Goal: Task Accomplishment & Management: Manage account settings

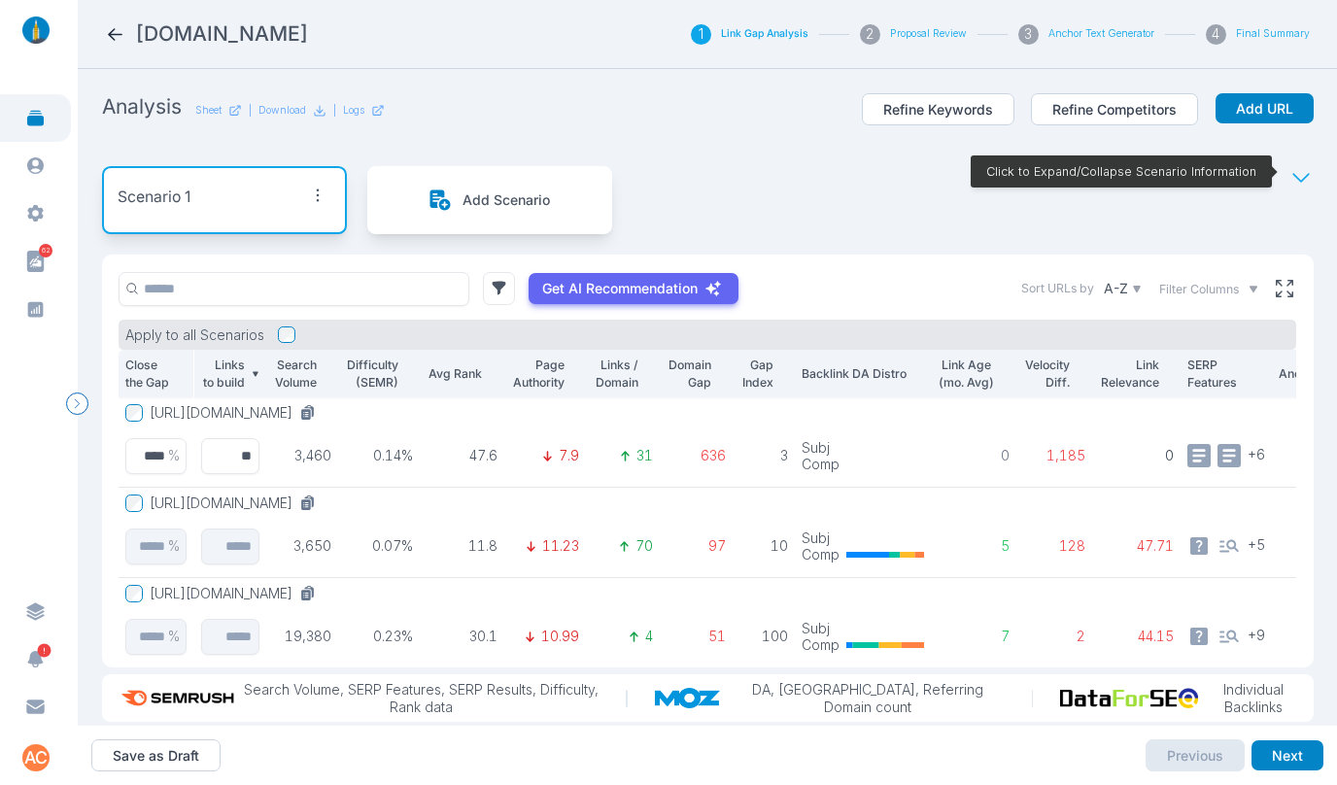
scroll to position [35, 0]
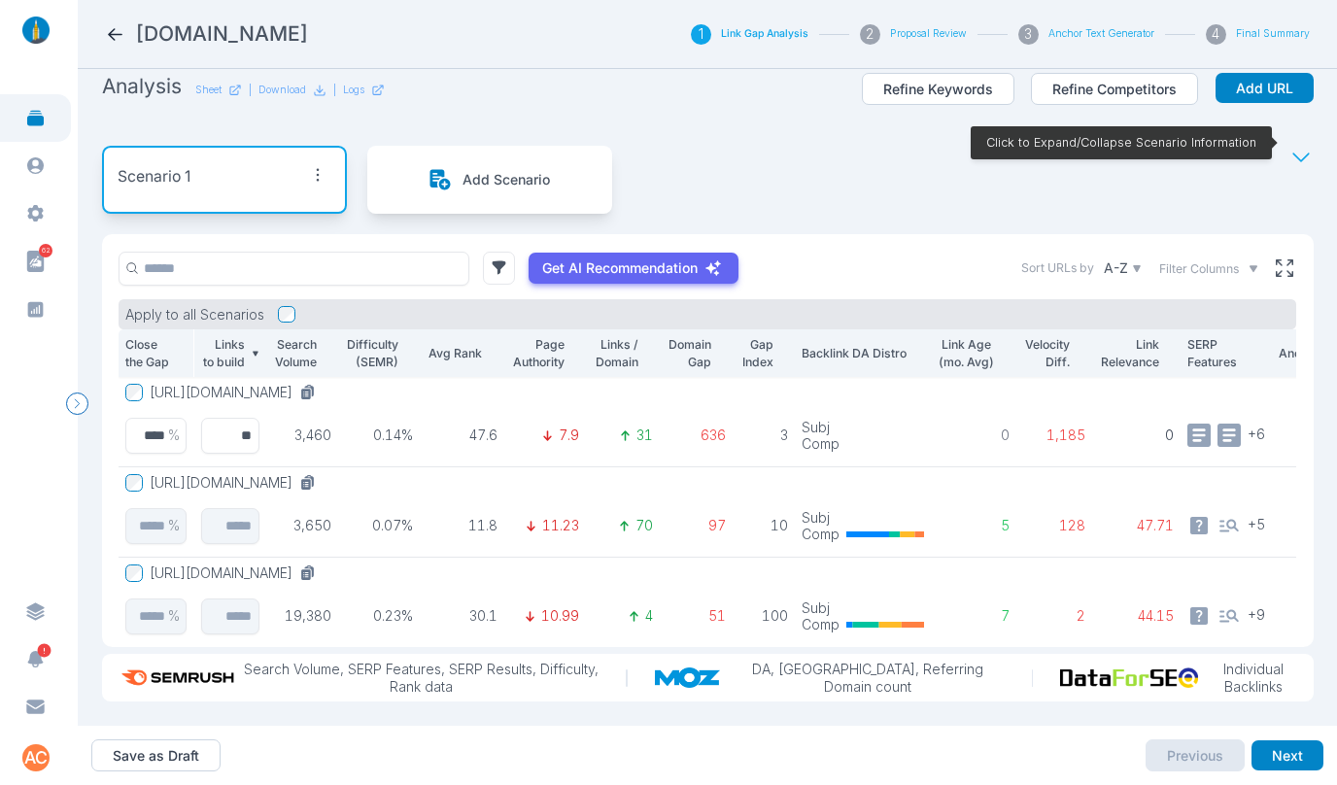
click at [111, 35] on icon at bounding box center [115, 34] width 15 height 13
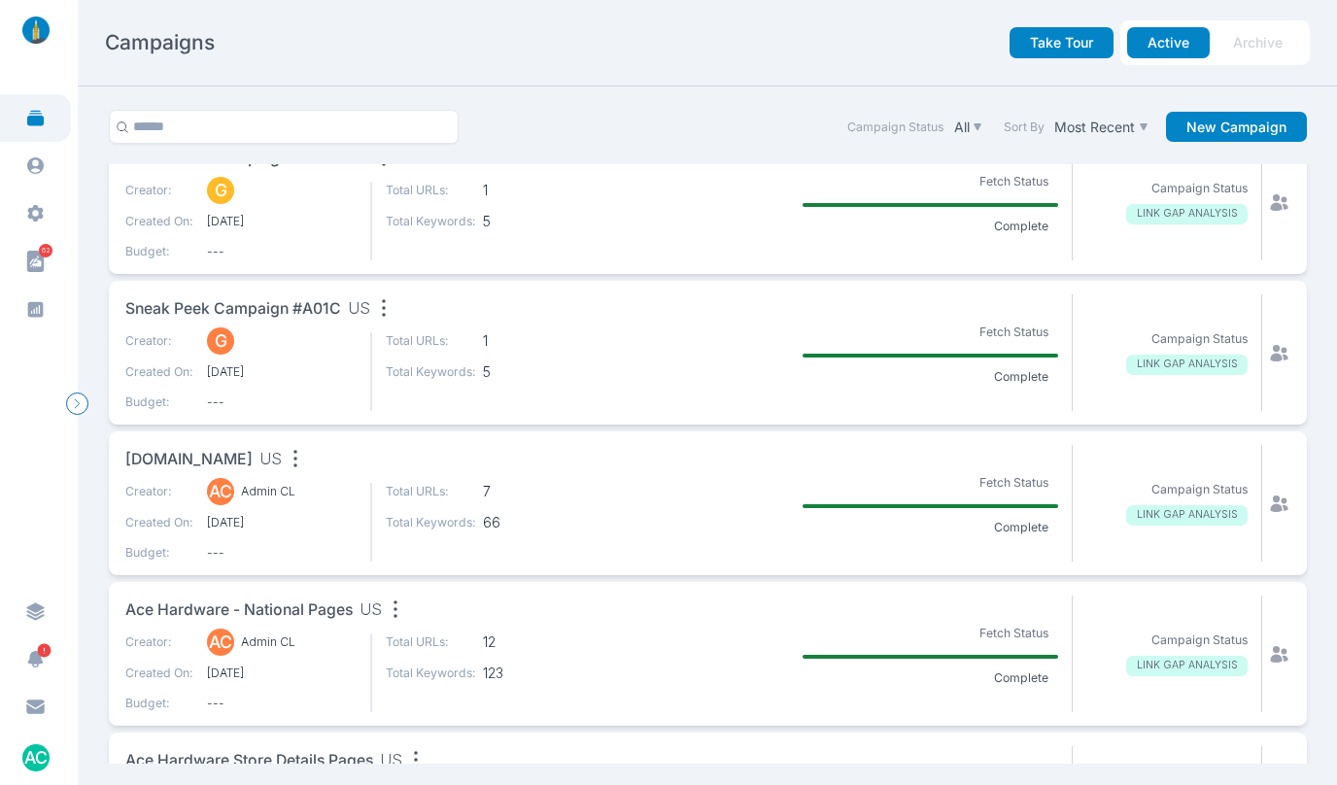
scroll to position [187, 0]
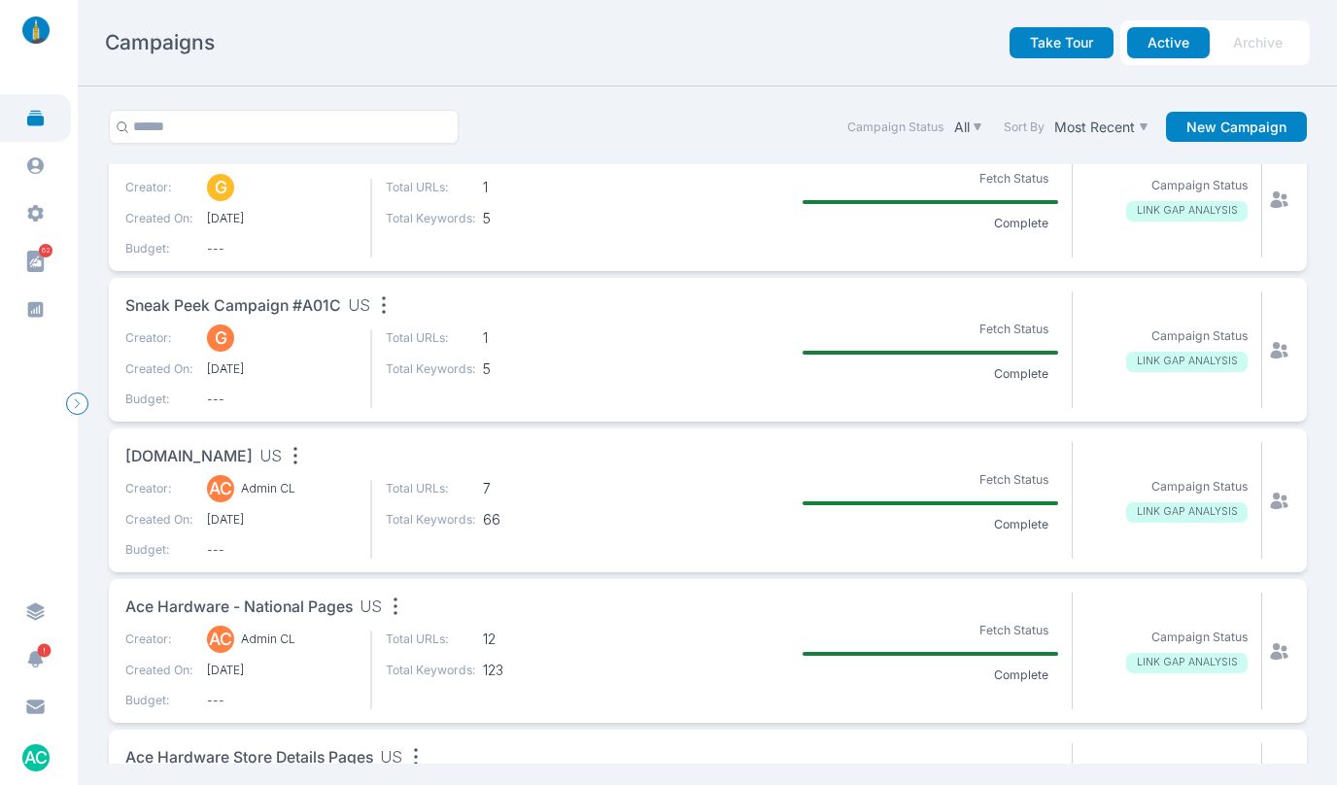
click at [293, 455] on icon "button" at bounding box center [295, 456] width 4 height 17
click at [322, 496] on div "Edit name" at bounding box center [337, 494] width 85 height 20
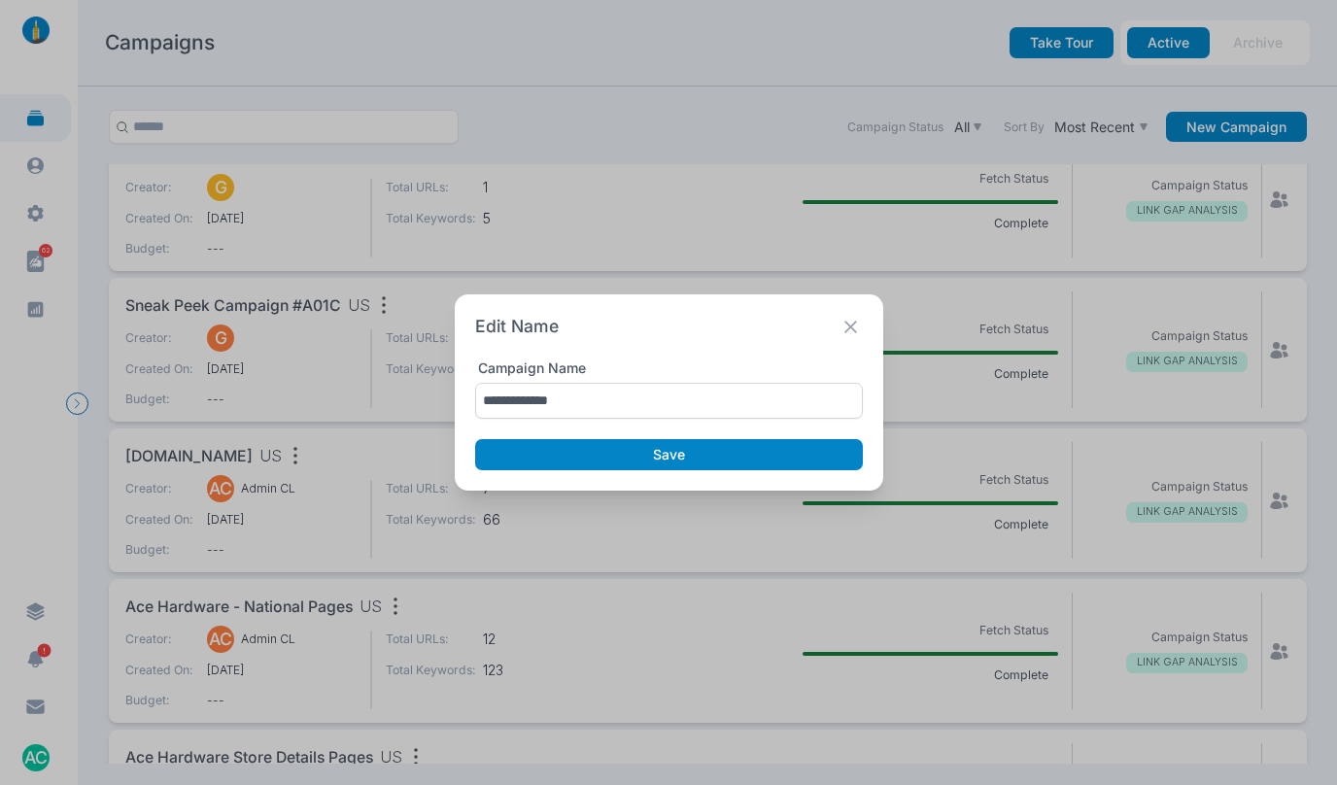
click at [547, 401] on input "**********" at bounding box center [669, 401] width 388 height 36
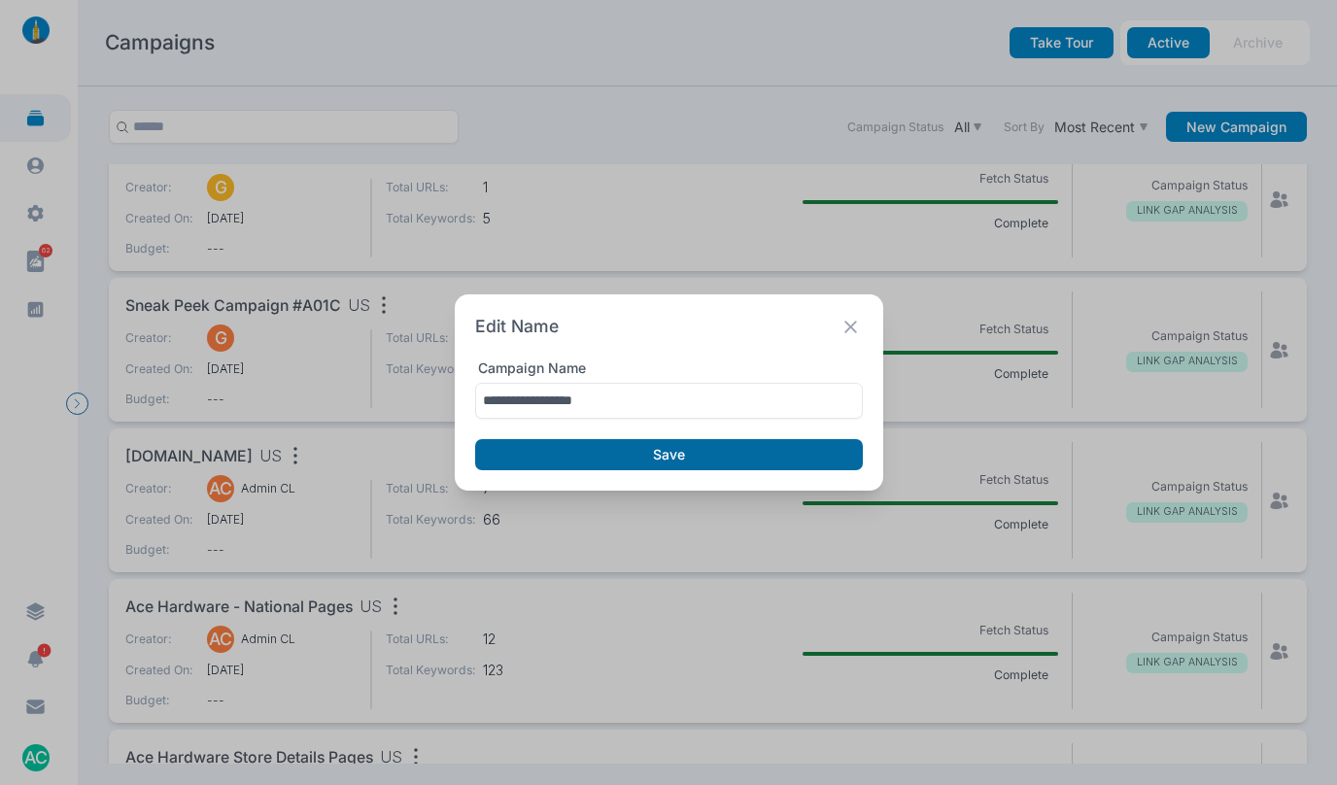
type input "**********"
click at [555, 448] on button "Save" at bounding box center [669, 454] width 388 height 31
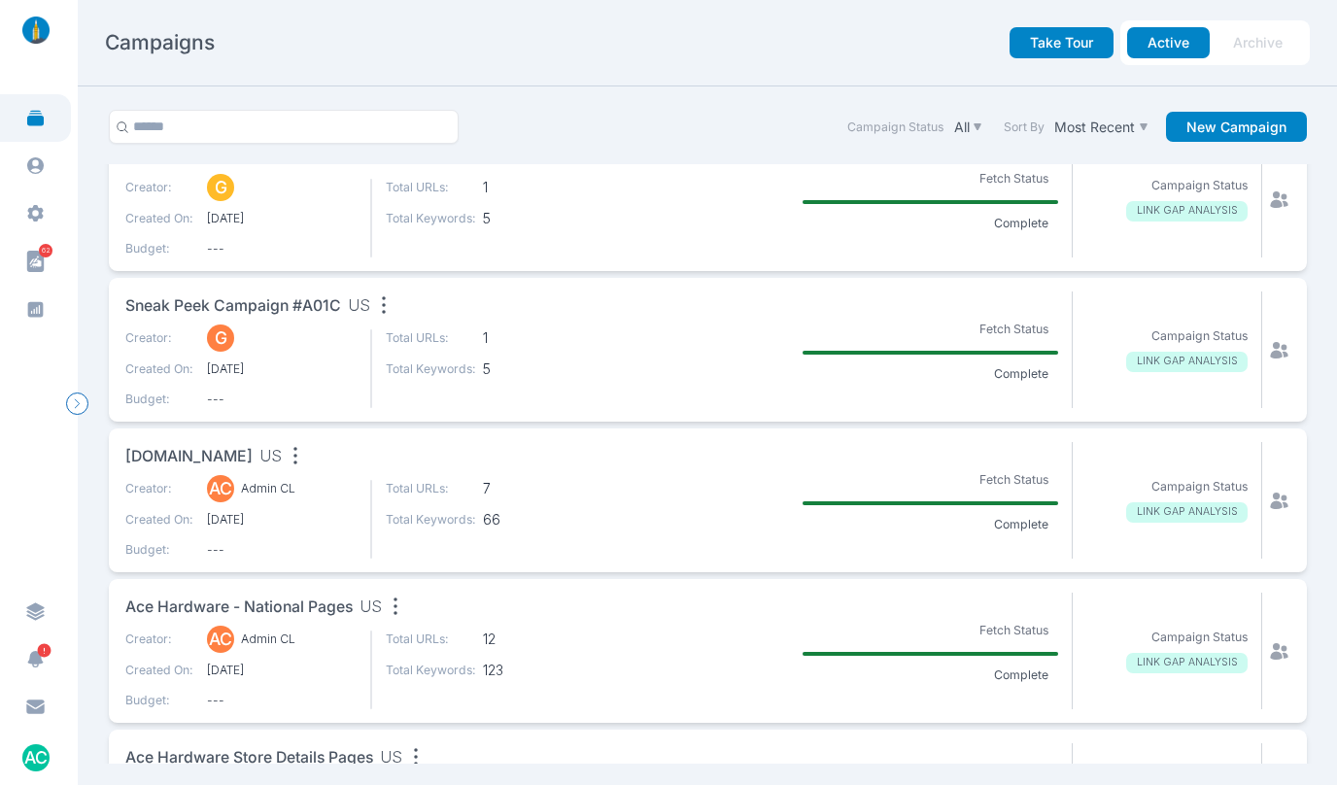
click at [210, 451] on span "propharmagroup.com" at bounding box center [188, 457] width 127 height 24
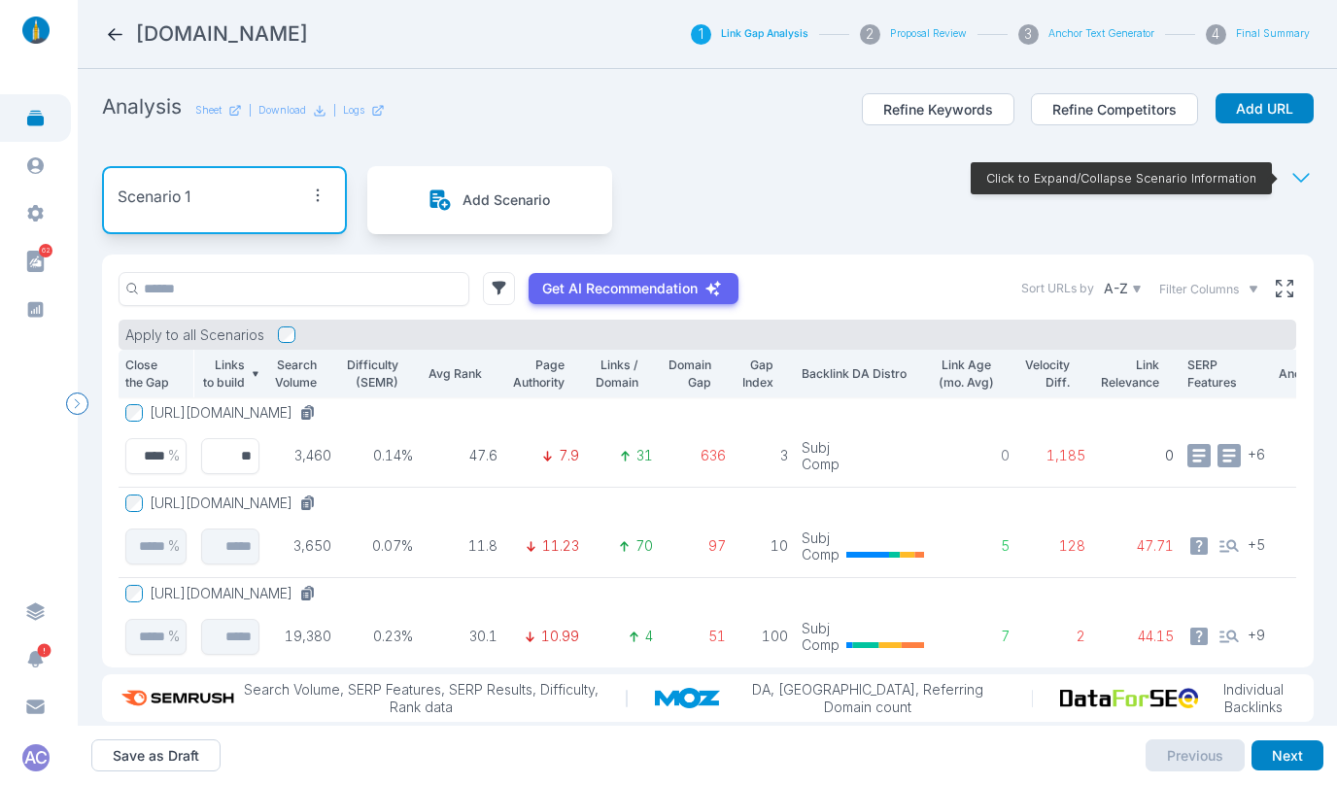
click at [323, 412] on button "https://www.propharmagroup.com/services/clinical-research-solutions/full-servic…" at bounding box center [237, 412] width 174 height 17
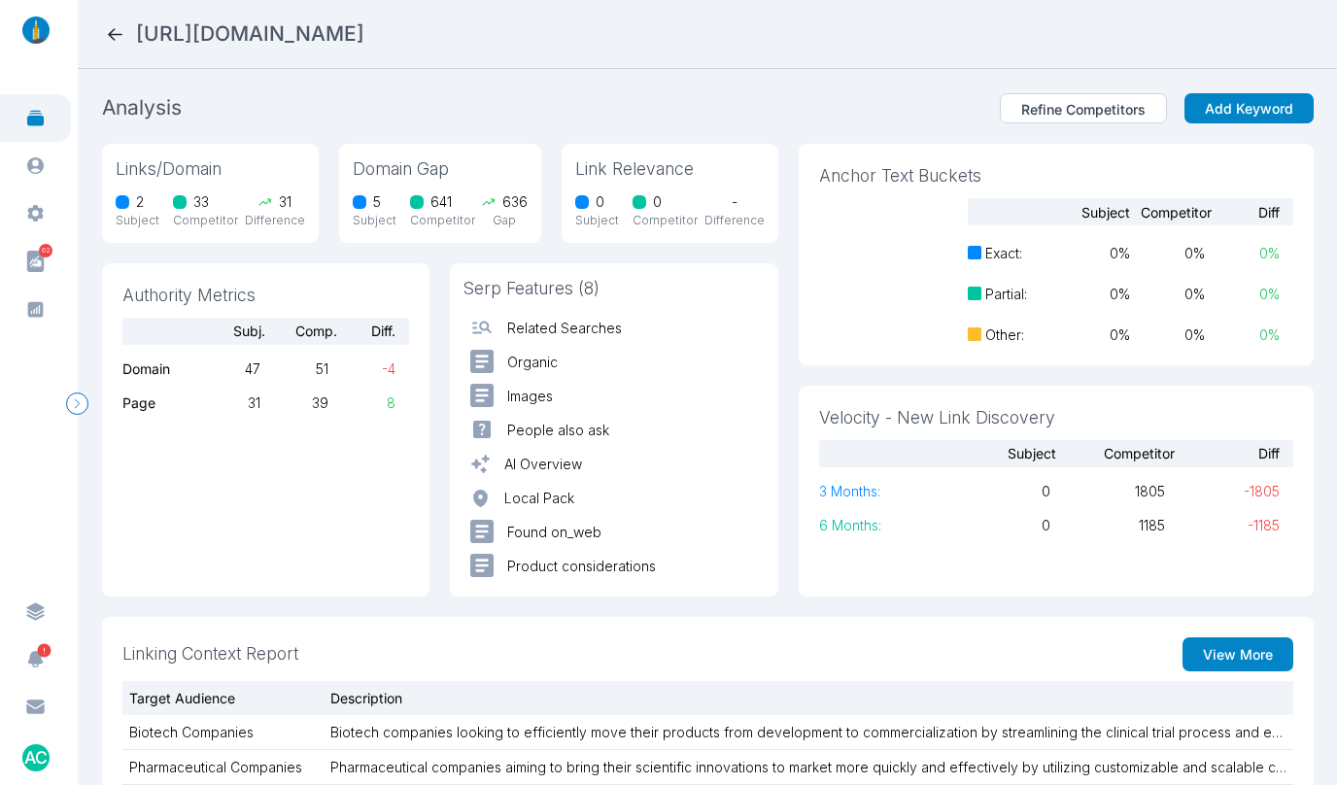
click at [118, 36] on icon at bounding box center [115, 34] width 20 height 20
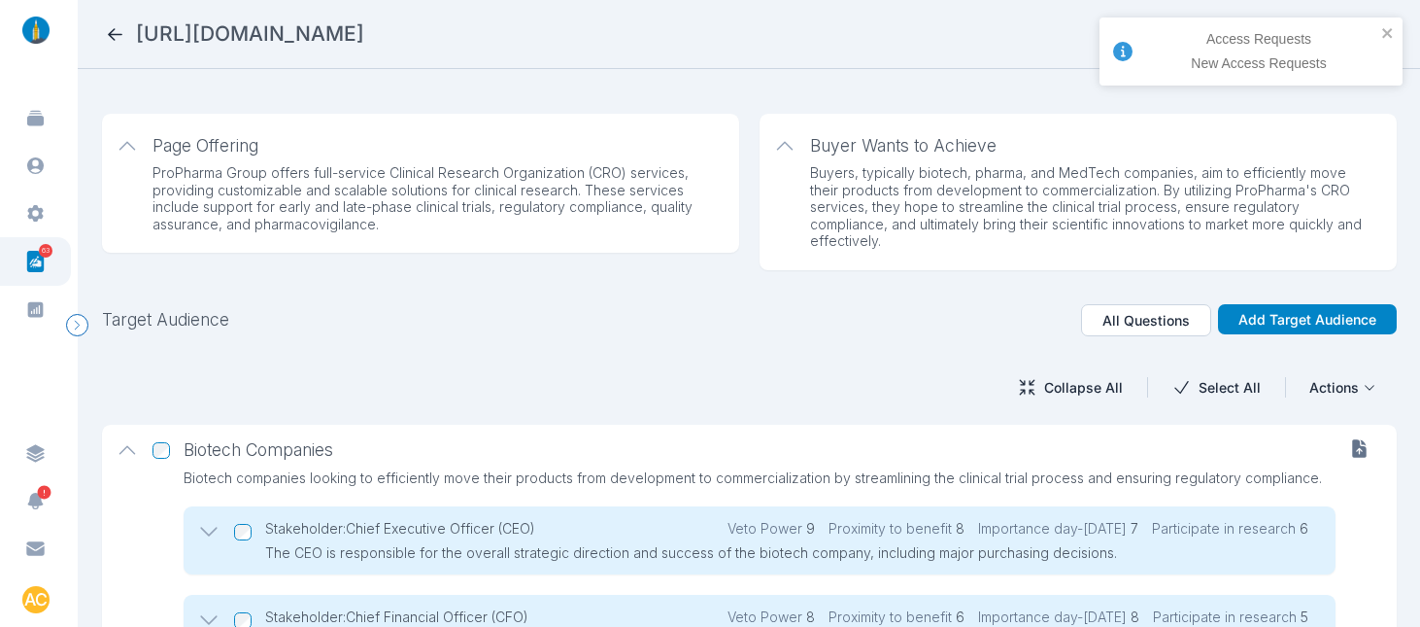
scroll to position [3035, 0]
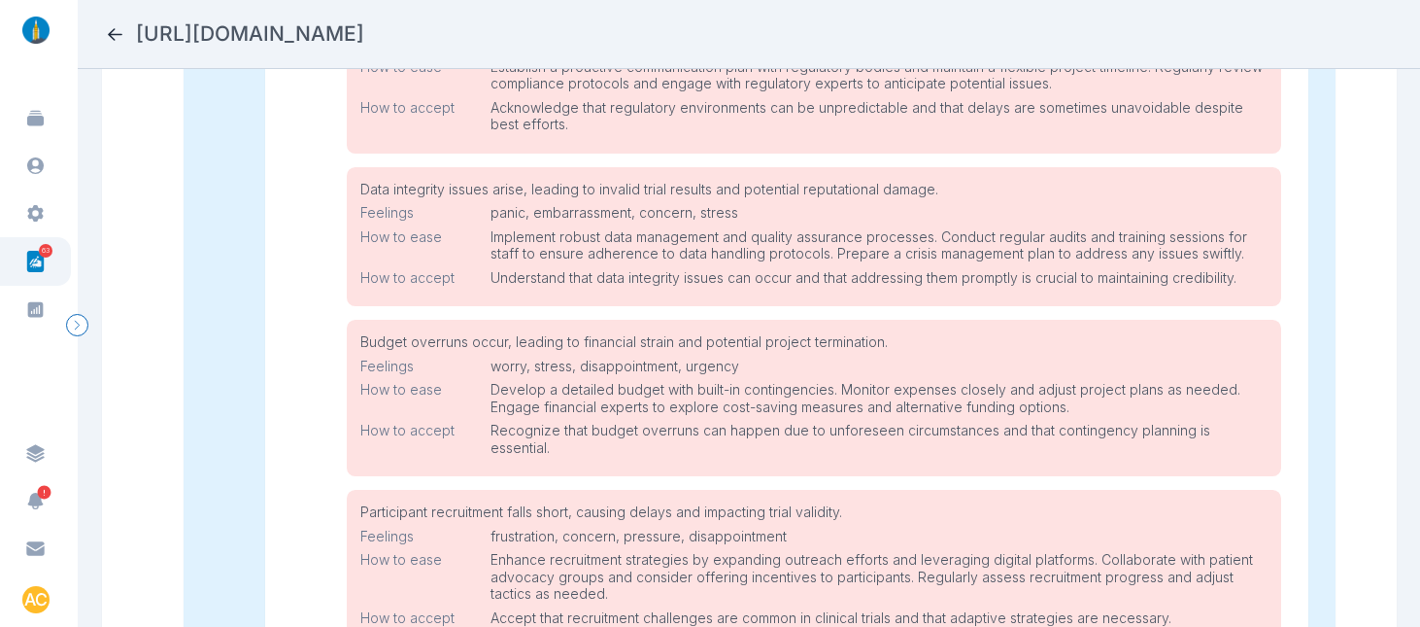
click at [110, 32] on icon at bounding box center [115, 34] width 15 height 13
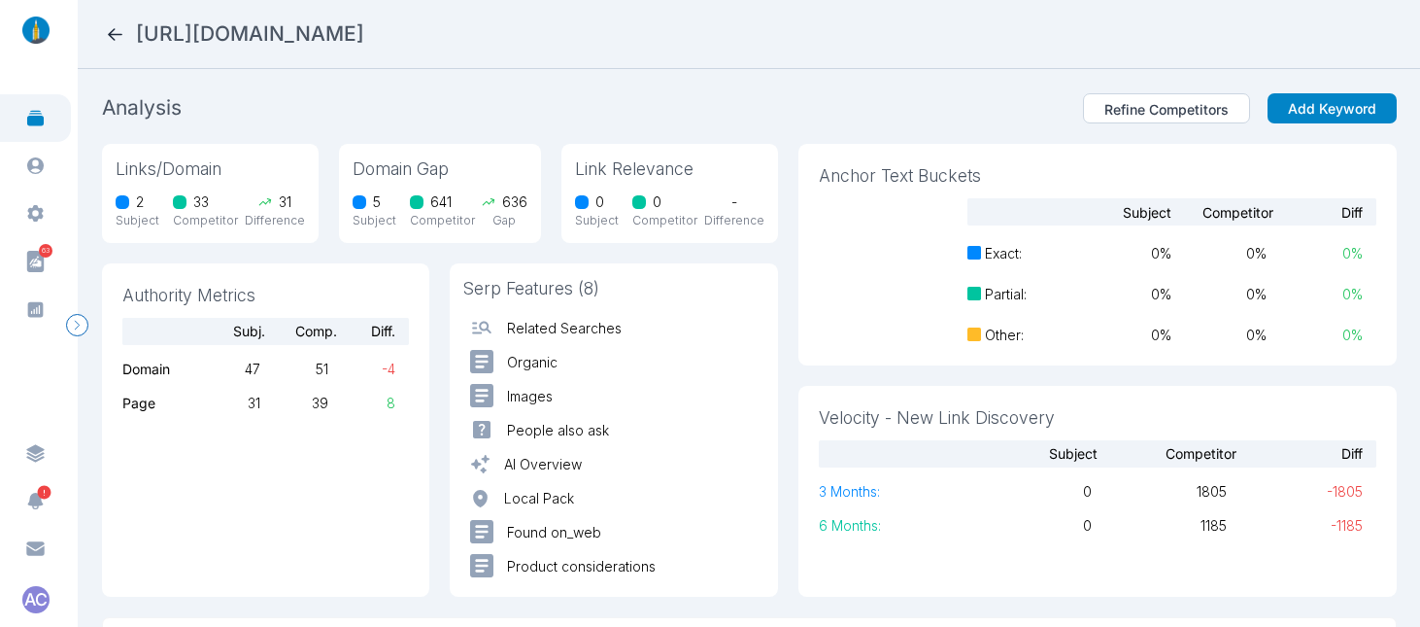
click at [114, 28] on icon at bounding box center [115, 34] width 15 height 13
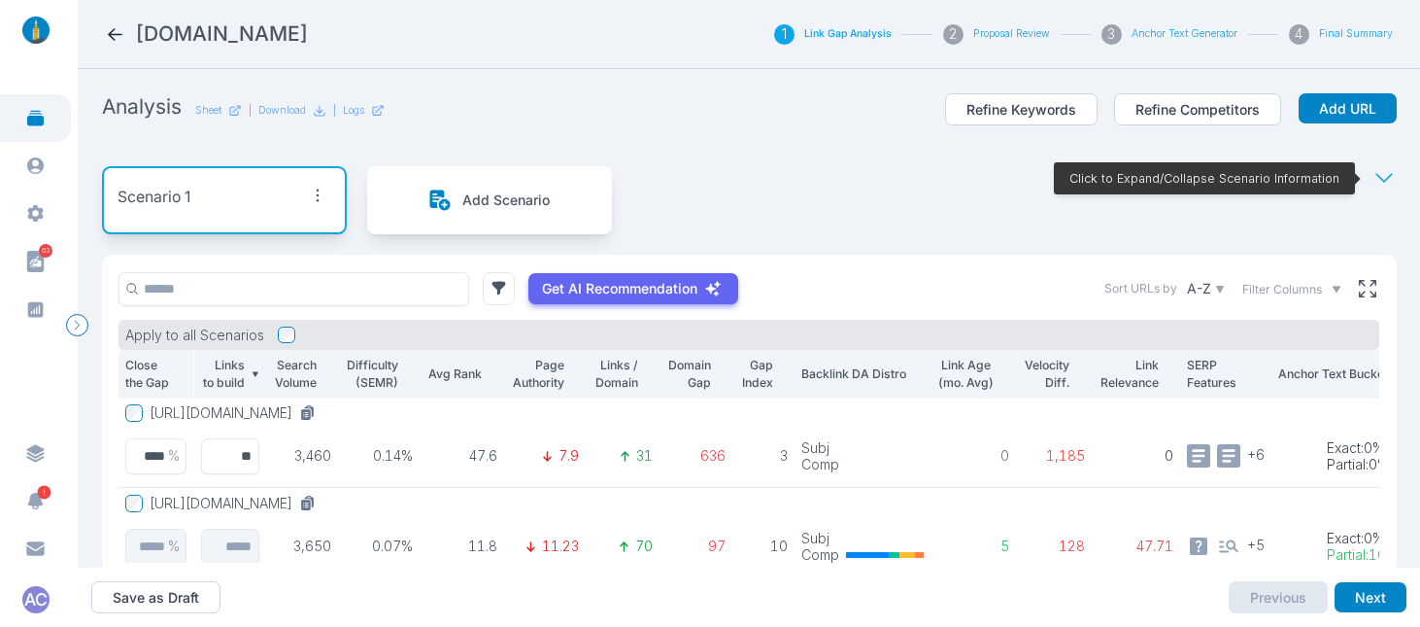
click at [120, 37] on icon at bounding box center [115, 34] width 20 height 20
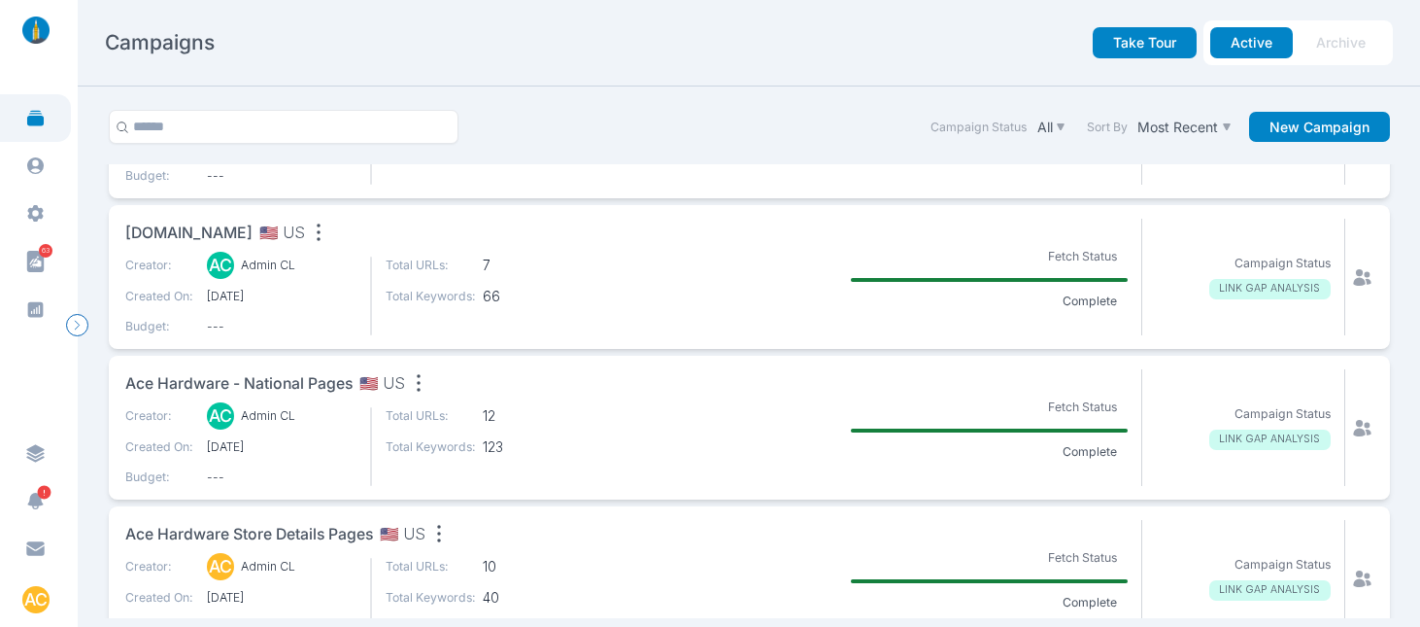
scroll to position [136, 0]
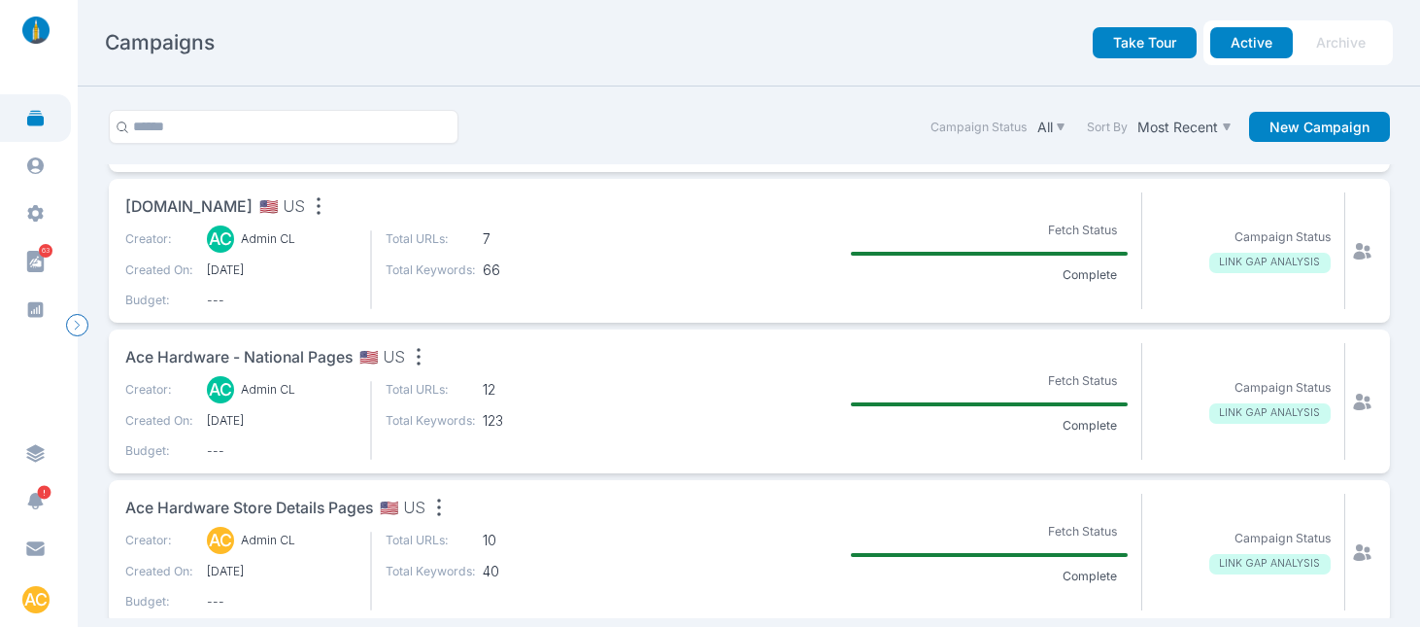
click at [323, 354] on span "Ace Hardware - National Pages" at bounding box center [238, 358] width 227 height 24
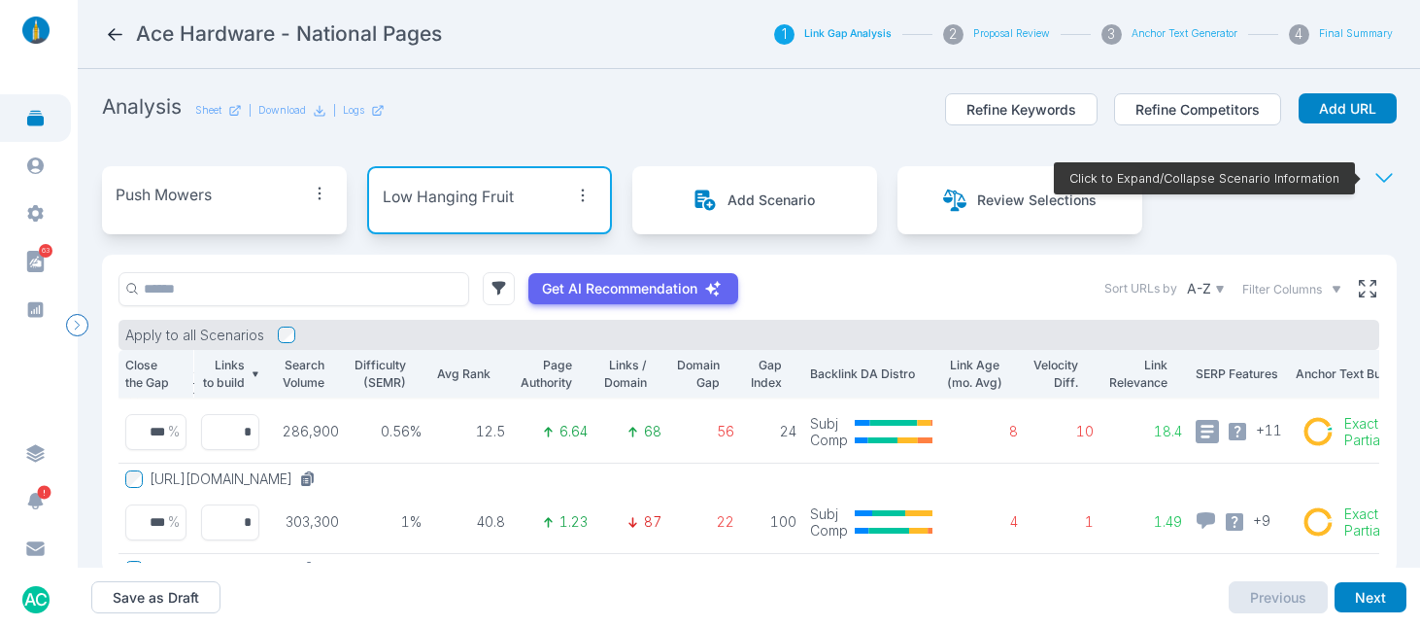
scroll to position [116, 0]
click at [198, 211] on div "Push Mowers" at bounding box center [224, 200] width 245 height 68
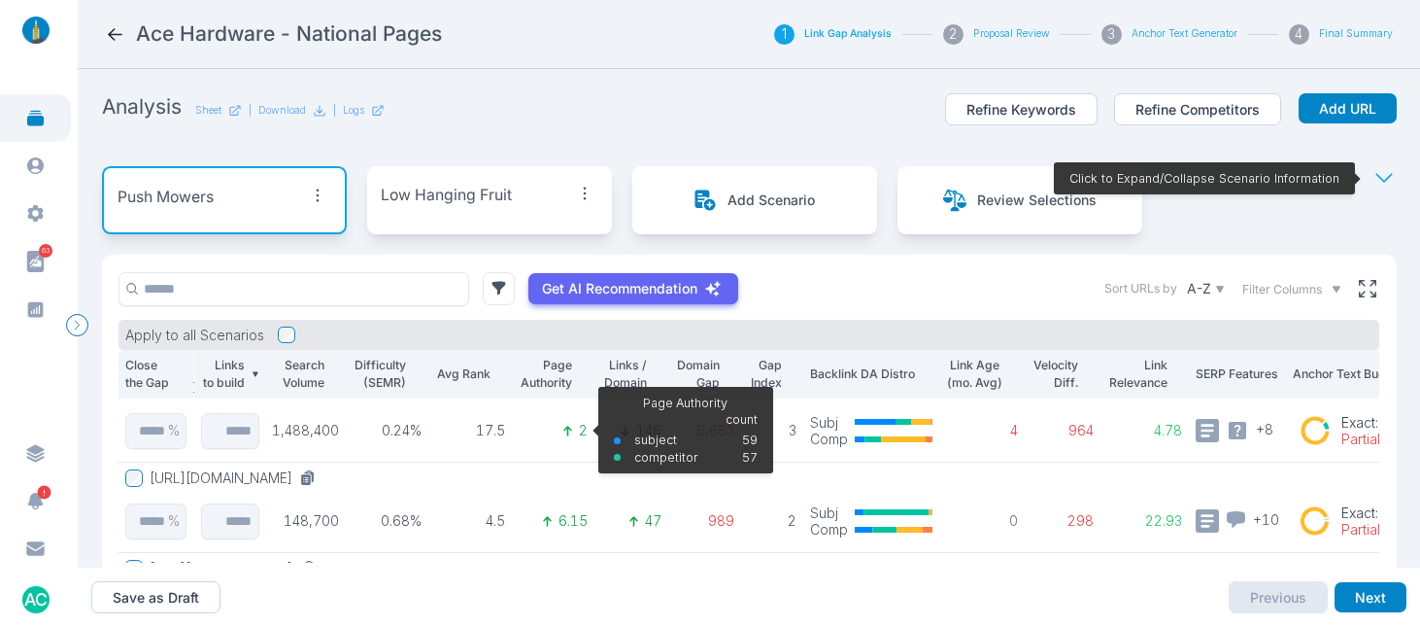
scroll to position [0, 0]
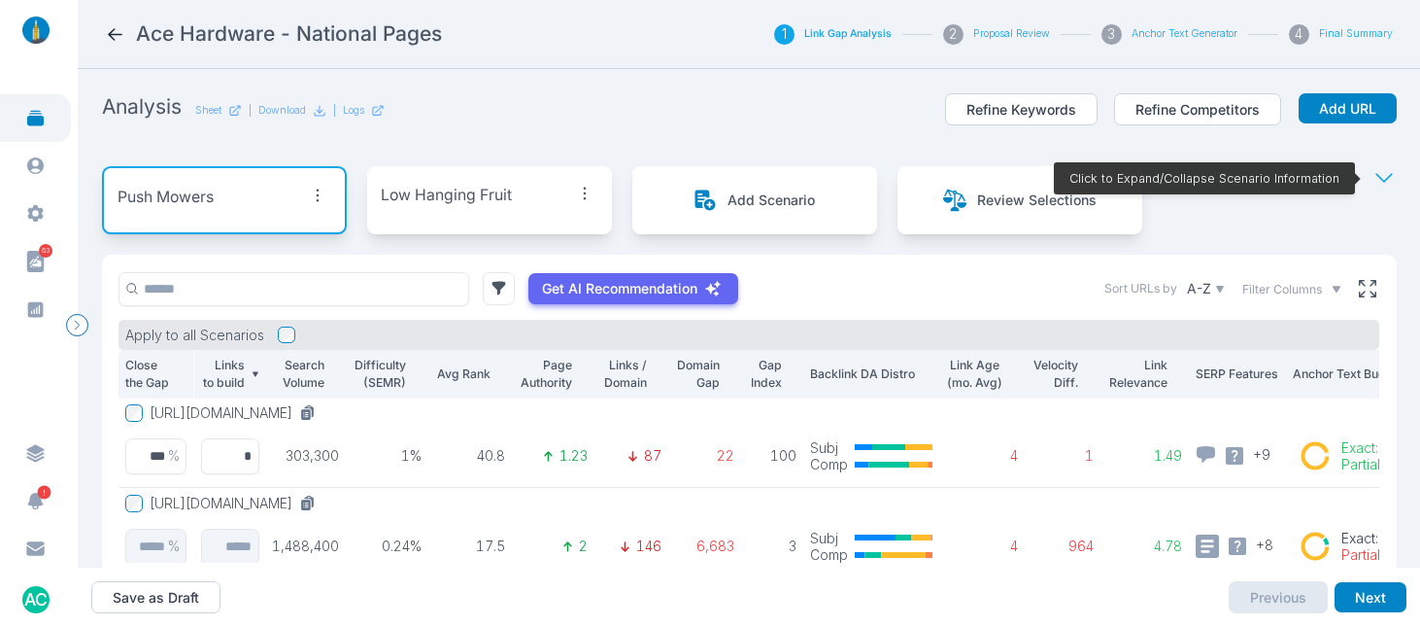
click at [323, 410] on button "https://www.acehardware.com/departments/lawn-and-garden/lawn-mowers/push-mowers" at bounding box center [237, 412] width 174 height 17
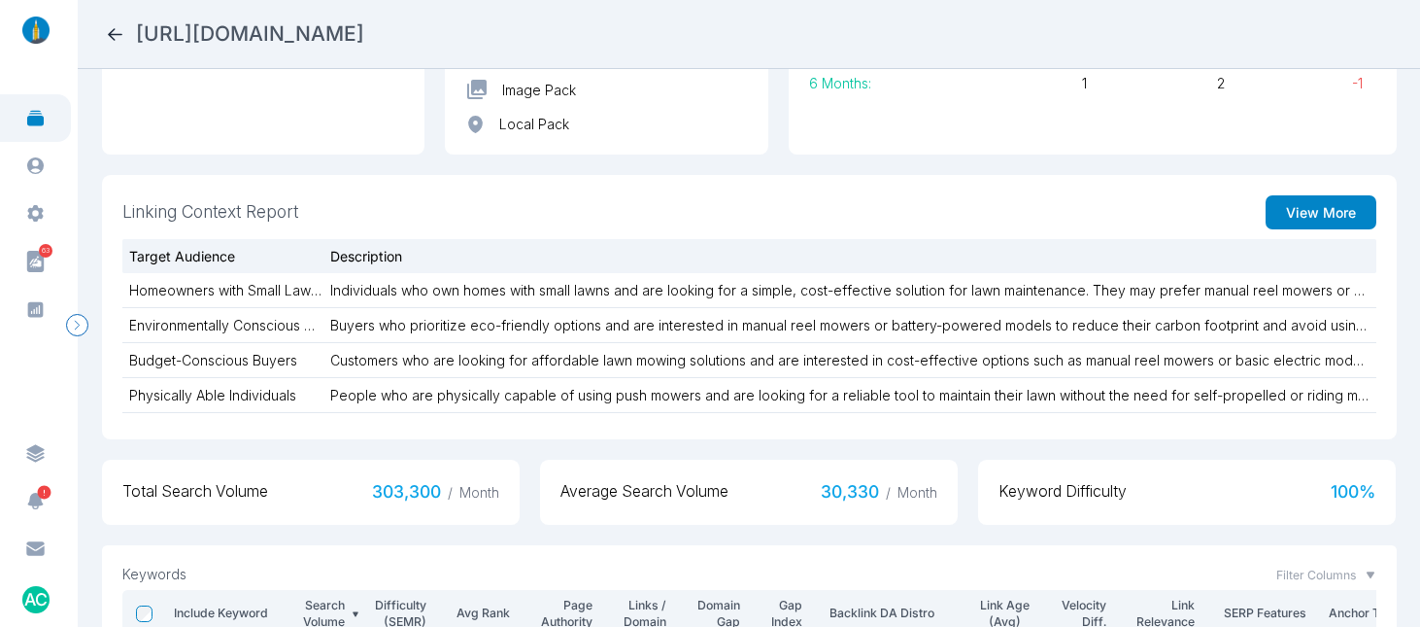
scroll to position [469, 0]
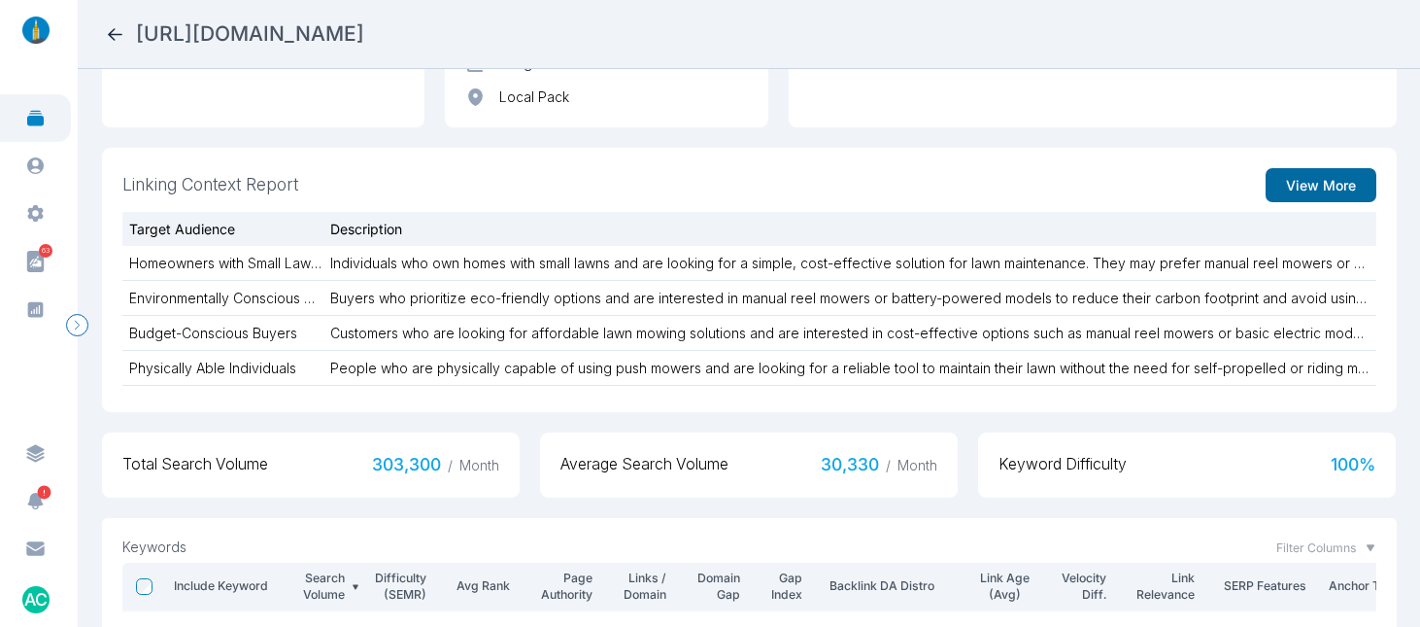
click at [1308, 179] on button "View More" at bounding box center [1321, 185] width 111 height 34
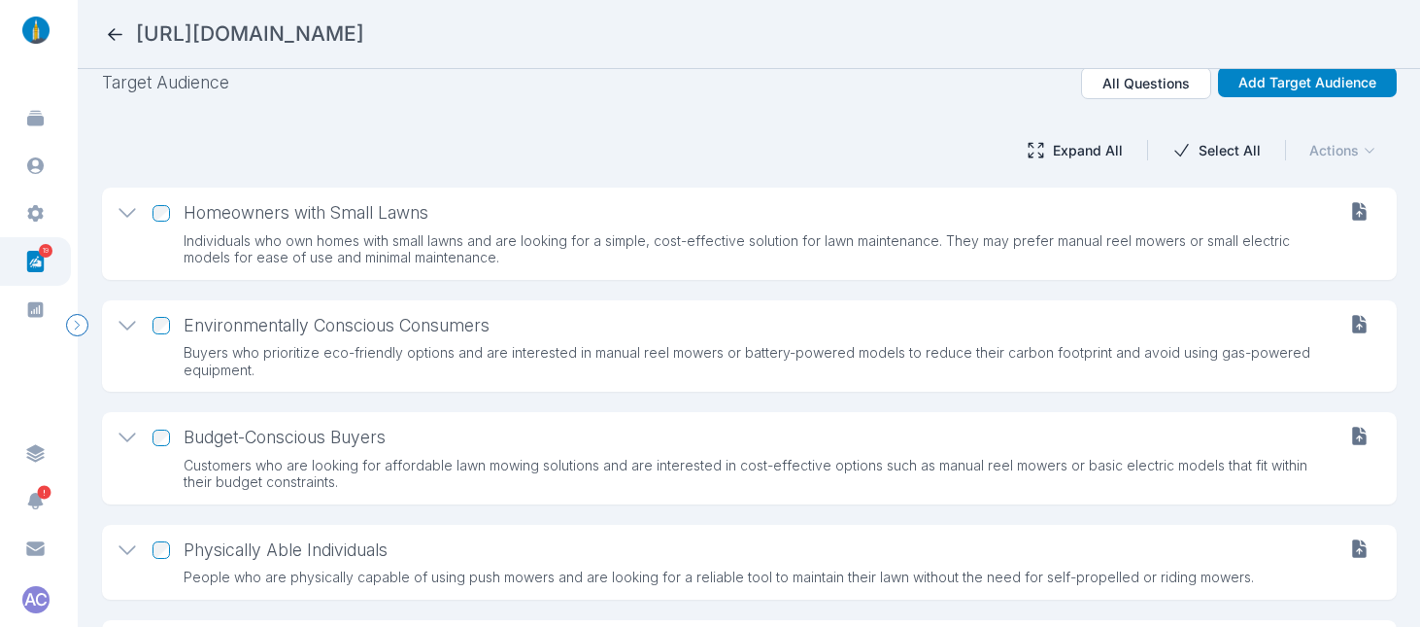
scroll to position [247, 0]
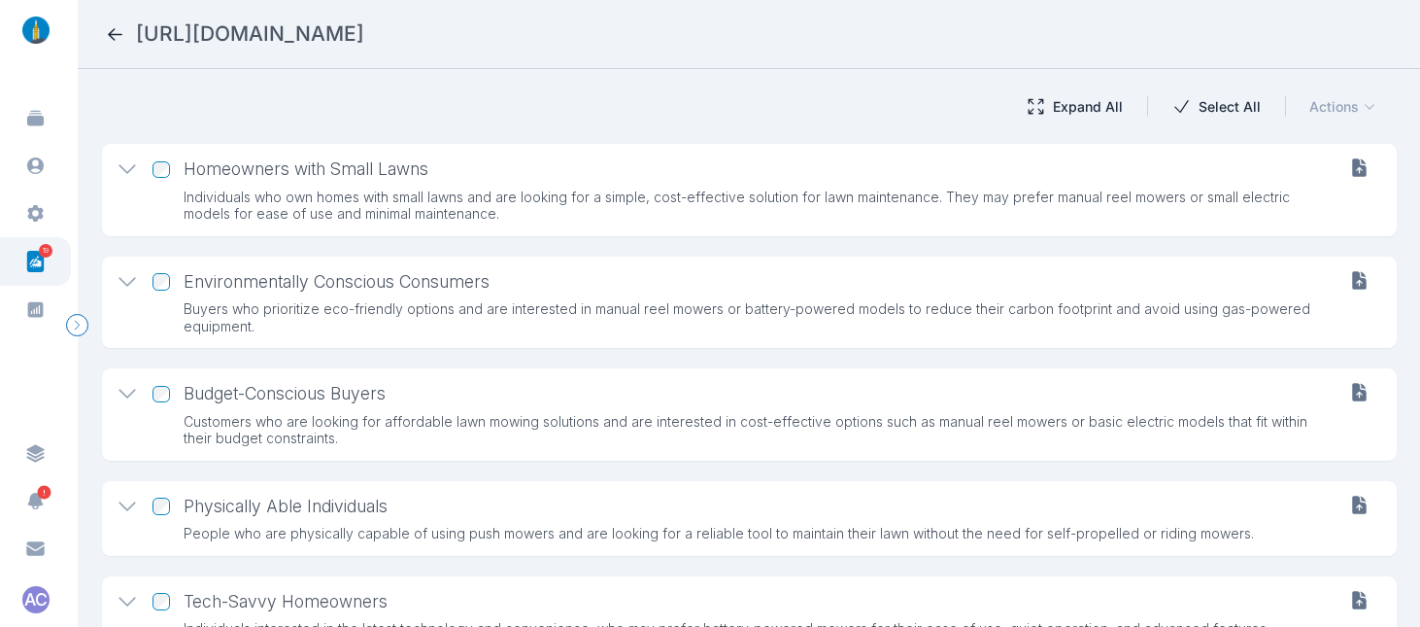
click at [132, 170] on icon at bounding box center [128, 169] width 24 height 24
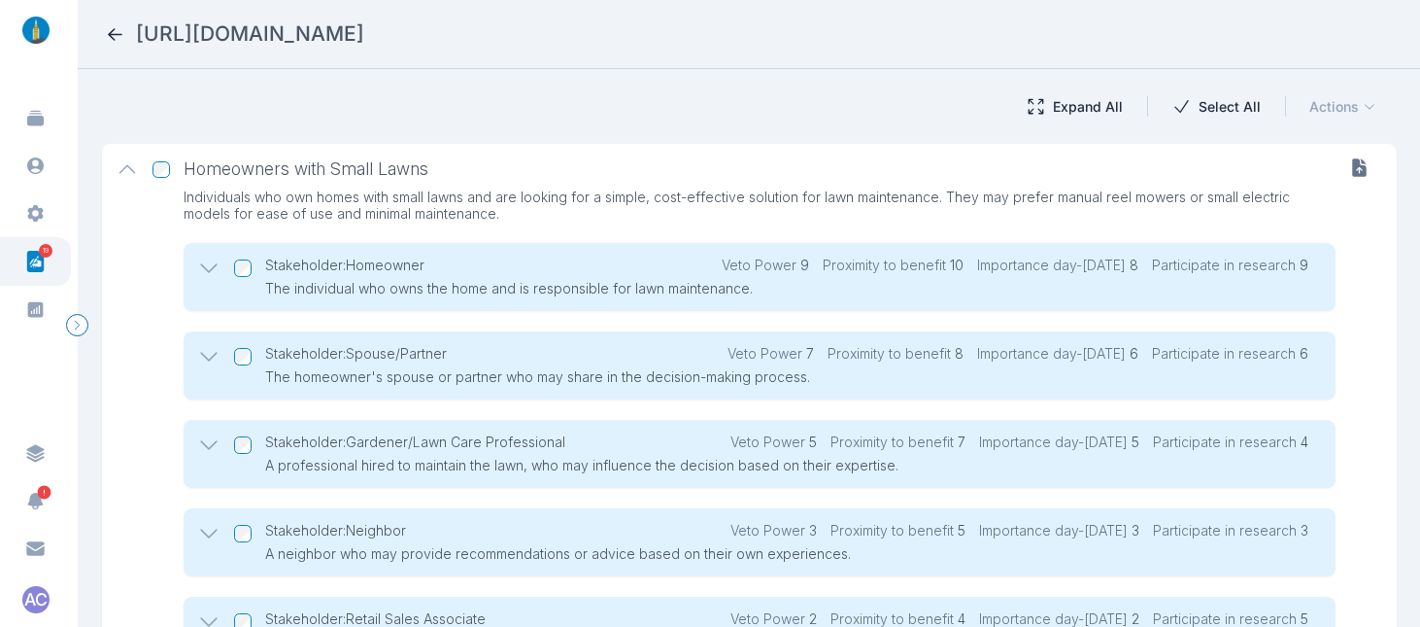
click at [372, 263] on h5 "Stakeholder: Homeowner" at bounding box center [344, 264] width 159 height 17
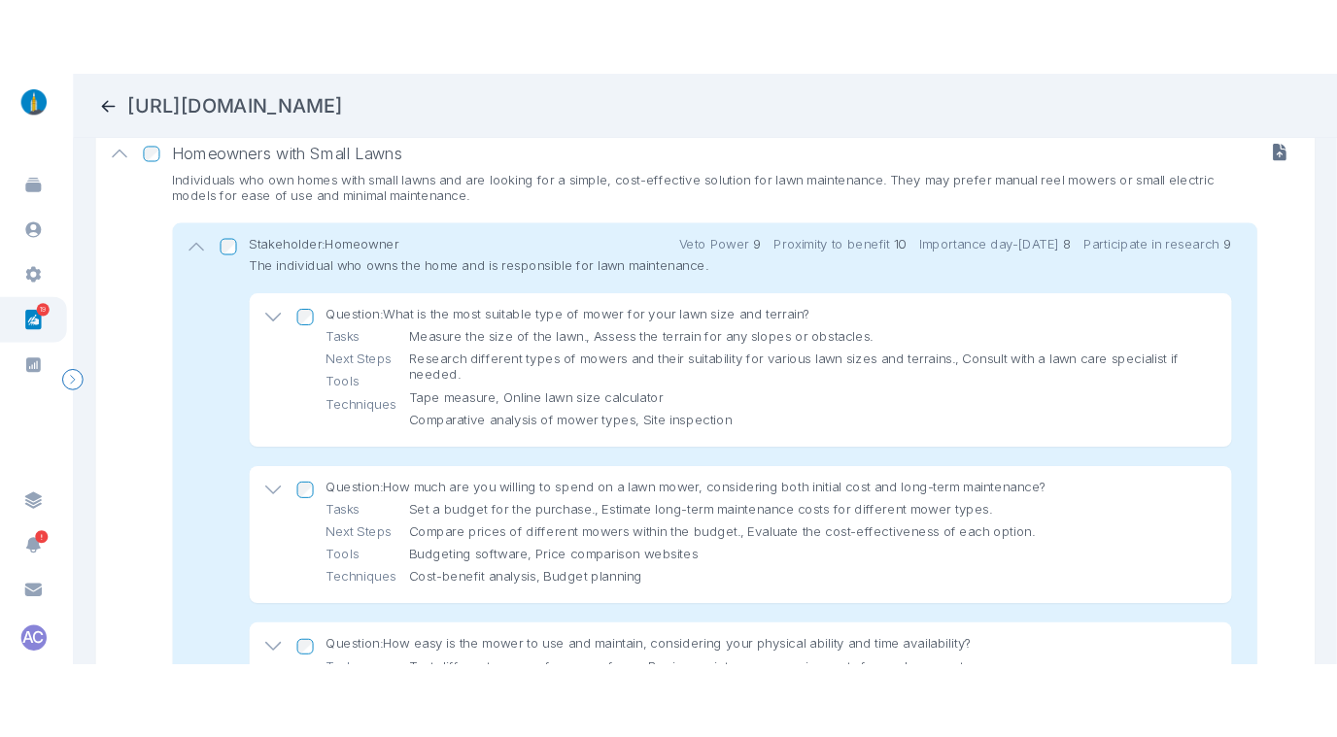
scroll to position [318, 0]
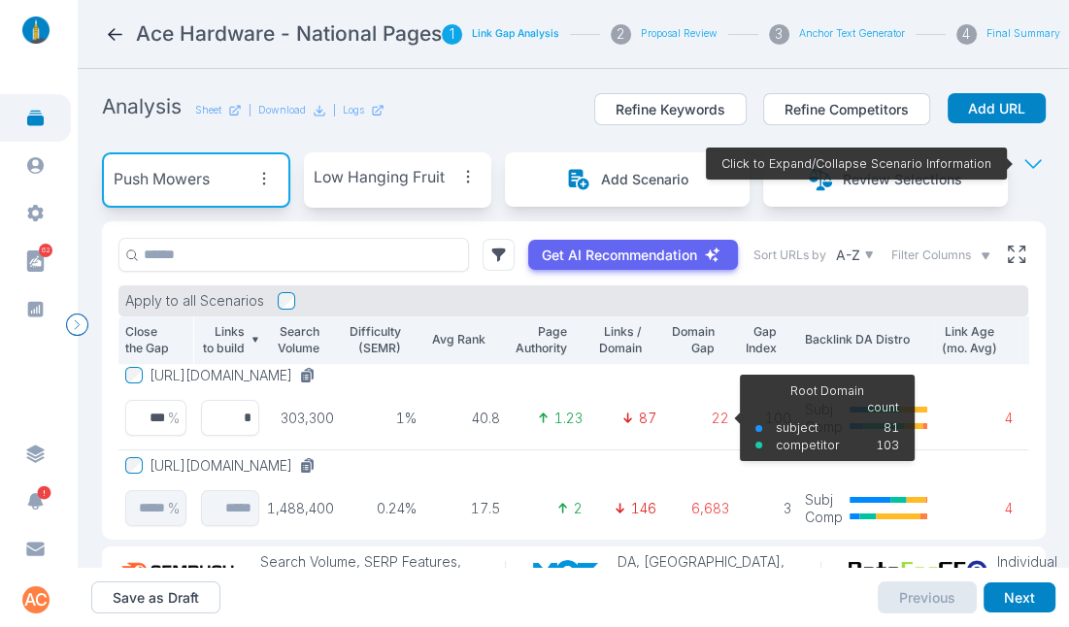
scroll to position [4, 3]
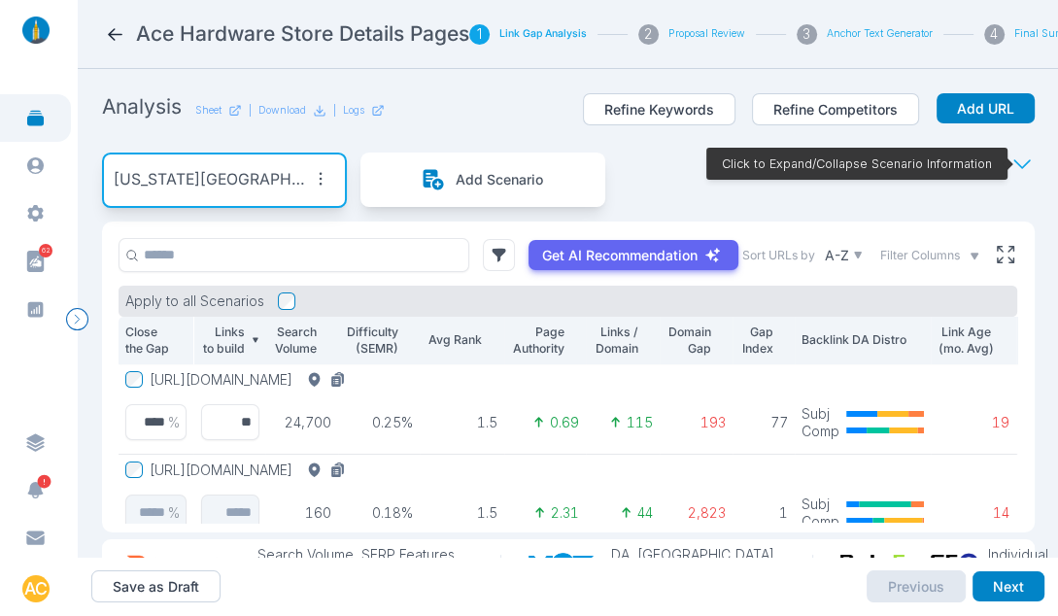
click at [489, 80] on section "Analysis Sheet | Download | Logs Refine Keywords Refine Competitors Add URL Kan…" at bounding box center [568, 313] width 980 height 488
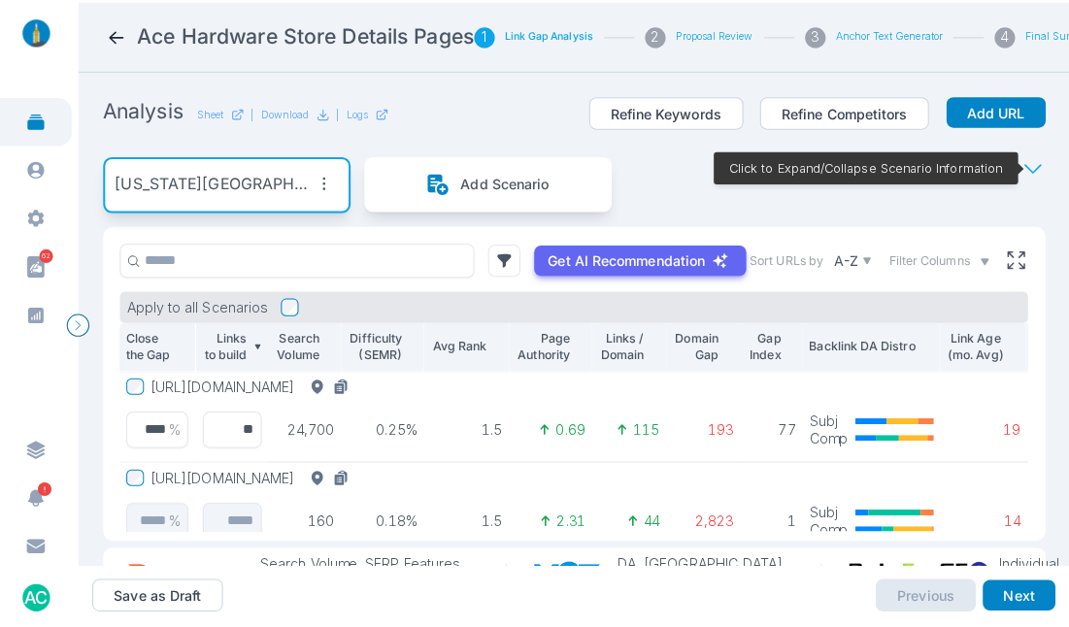
scroll to position [1, 0]
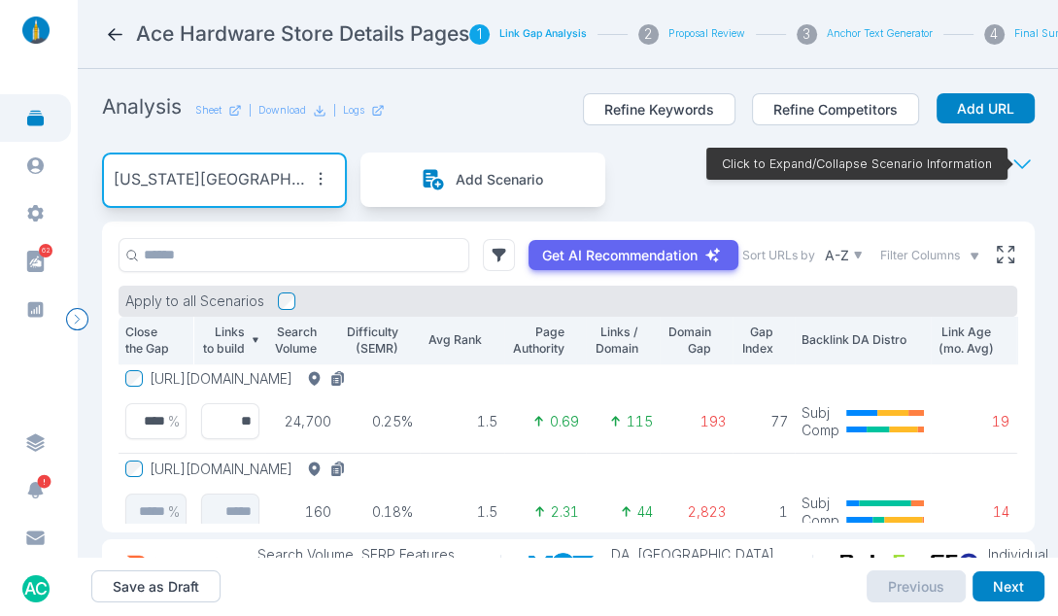
click at [354, 388] on button "https://www.acehardware.com/store-details/09559" at bounding box center [252, 378] width 204 height 17
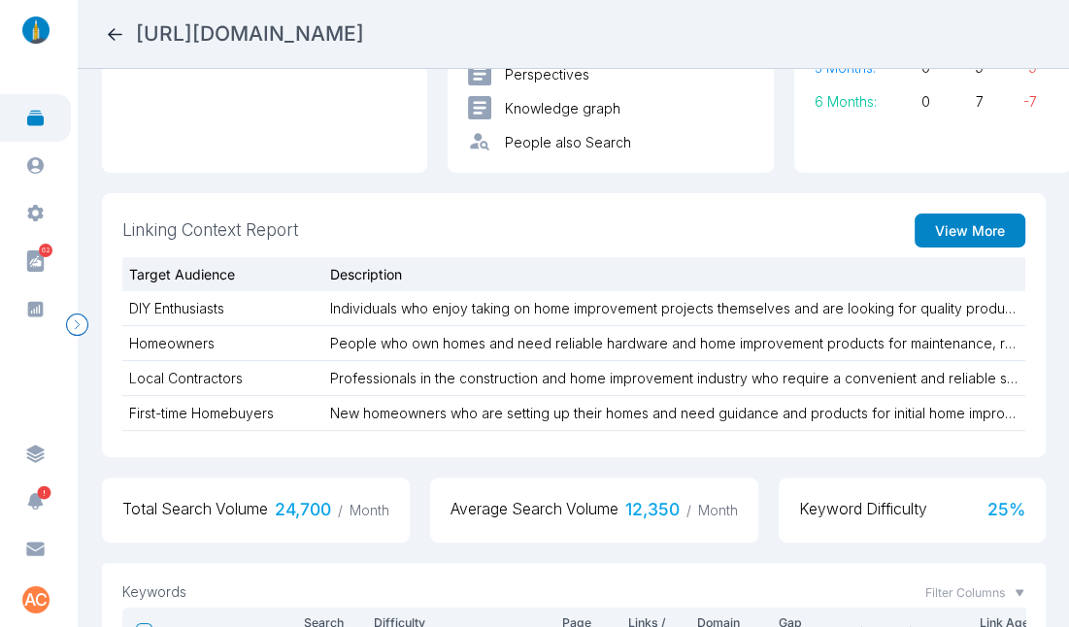
scroll to position [279, 0]
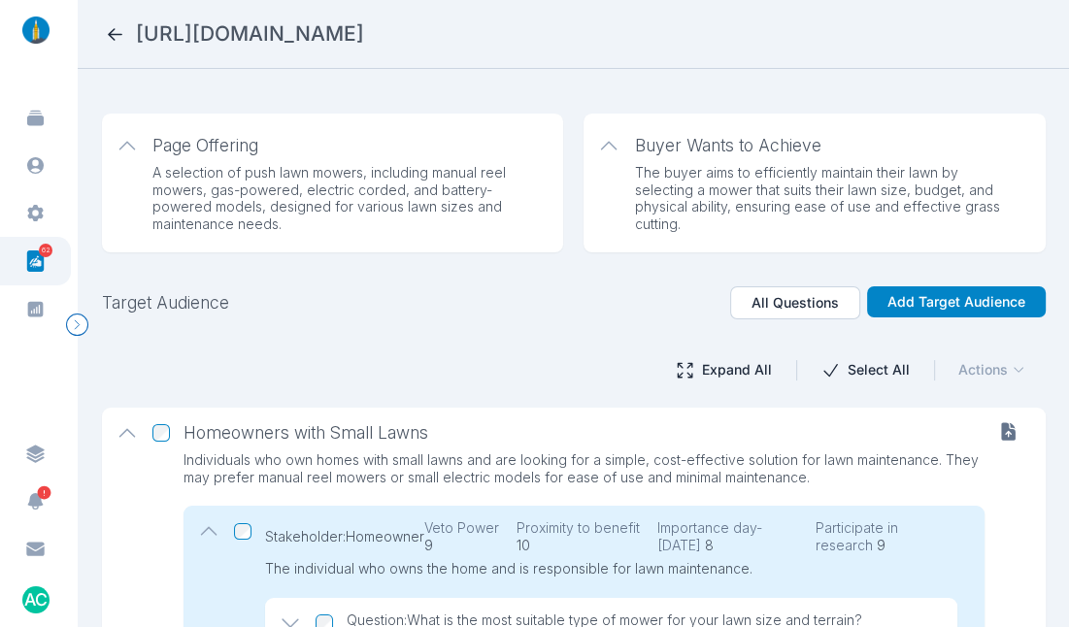
scroll to position [318, 0]
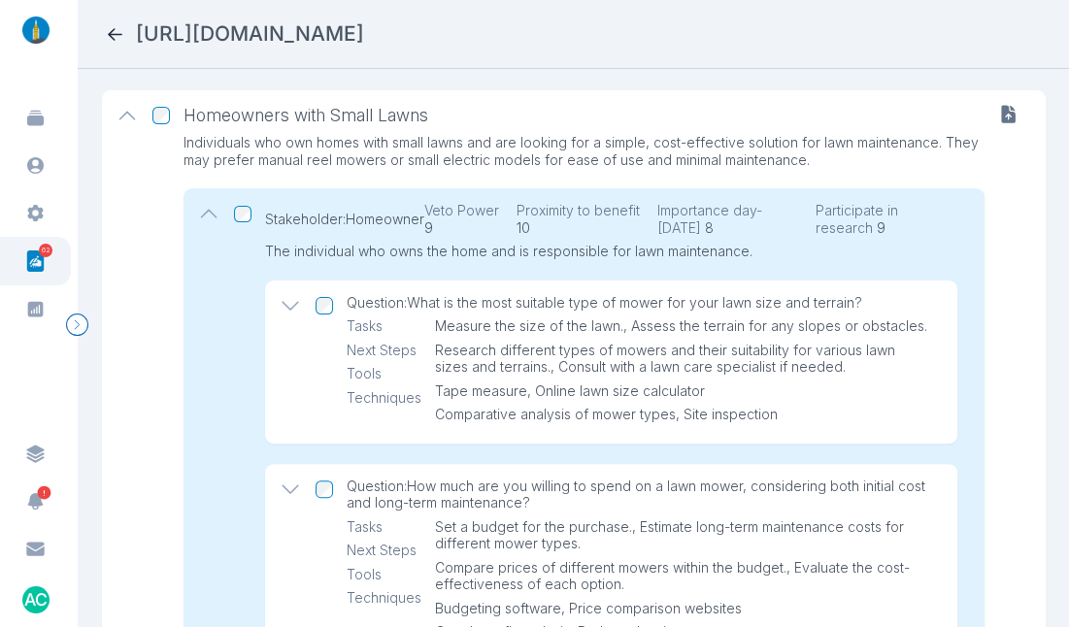
click at [289, 306] on icon at bounding box center [291, 306] width 24 height 24
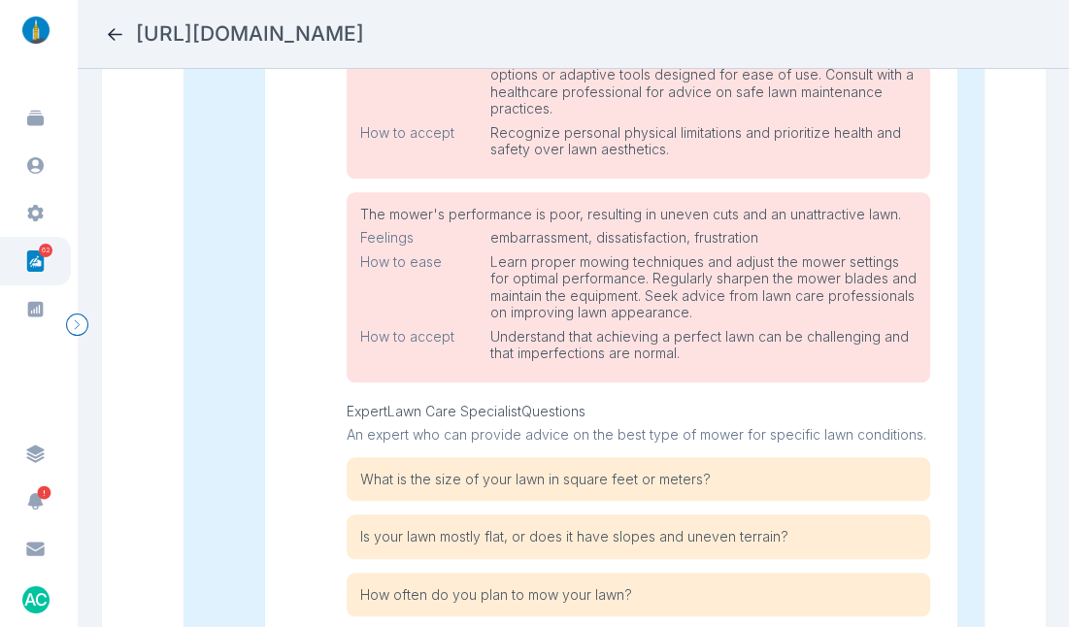
scroll to position [1265, 0]
